Goal: Entertainment & Leisure: Consume media (video, audio)

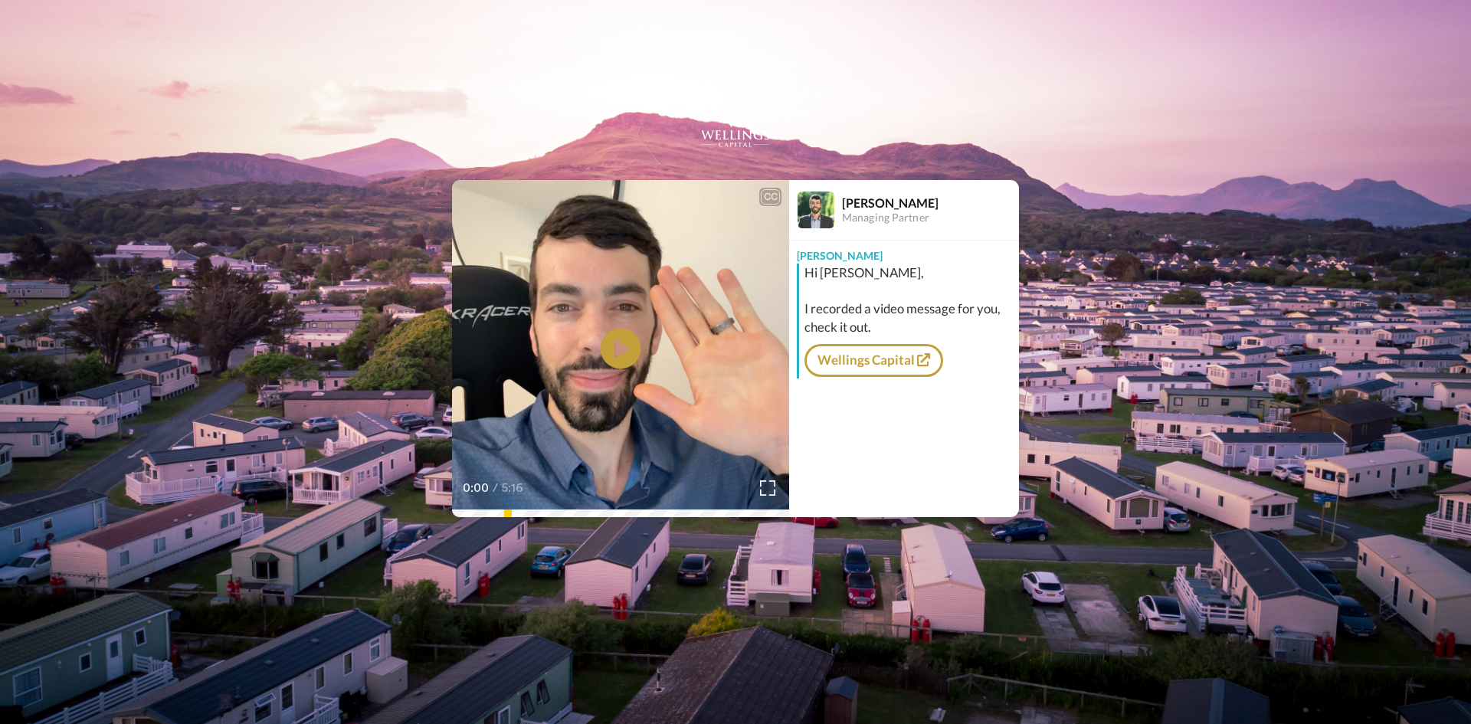
click at [621, 349] on icon "Play/Pause" at bounding box center [621, 348] width 41 height 73
click at [513, 507] on div "0:32 / 5:16" at bounding box center [620, 493] width 337 height 32
drag, startPoint x: 528, startPoint y: 508, endPoint x: 538, endPoint y: 509, distance: 10.0
click at [538, 509] on div "0:33 / 5:16" at bounding box center [620, 493] width 337 height 32
click at [615, 507] on div "2:11 / 5:16" at bounding box center [620, 493] width 337 height 32
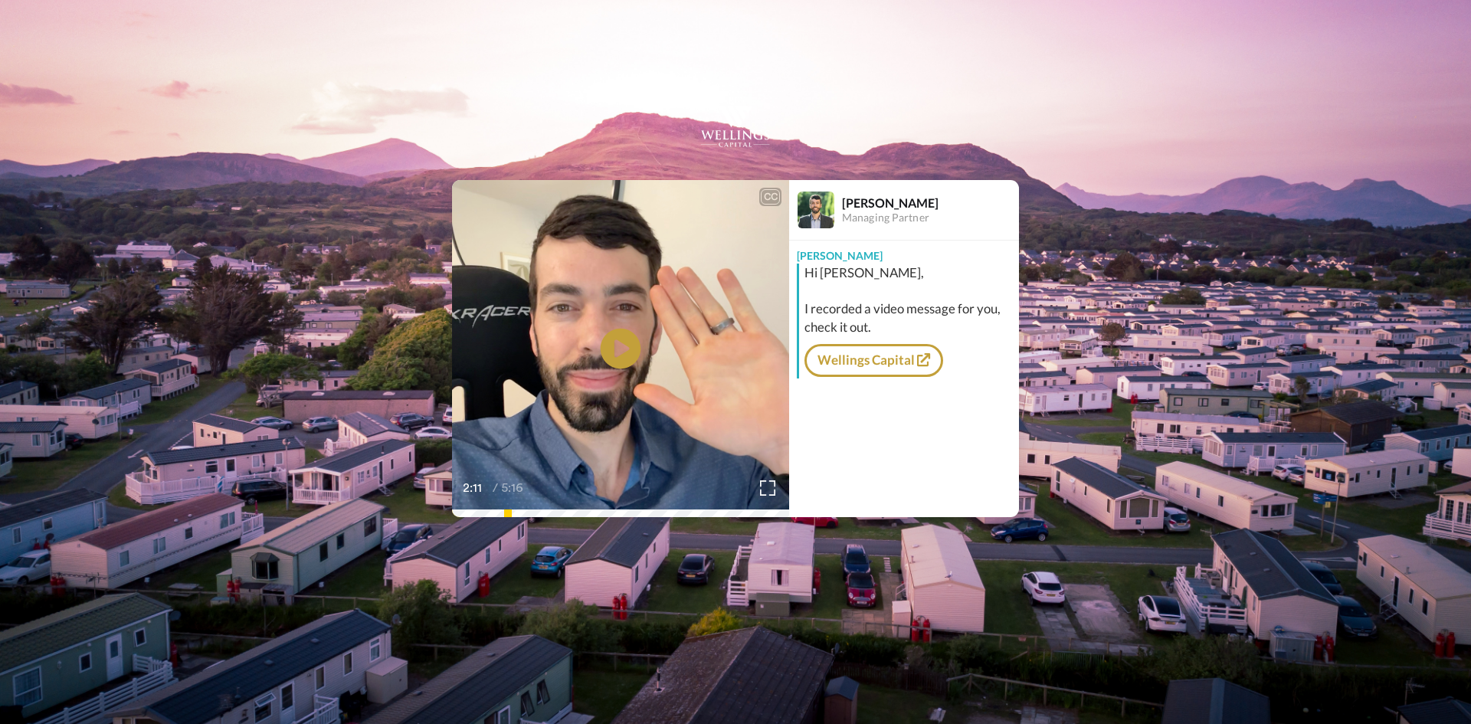
click at [618, 358] on icon at bounding box center [621, 348] width 41 height 41
click at [655, 506] on div "2:51 / 5:16" at bounding box center [620, 493] width 337 height 32
click at [671, 507] on div "2:51 / 5:16" at bounding box center [620, 493] width 337 height 32
